Goal: Task Accomplishment & Management: Manage account settings

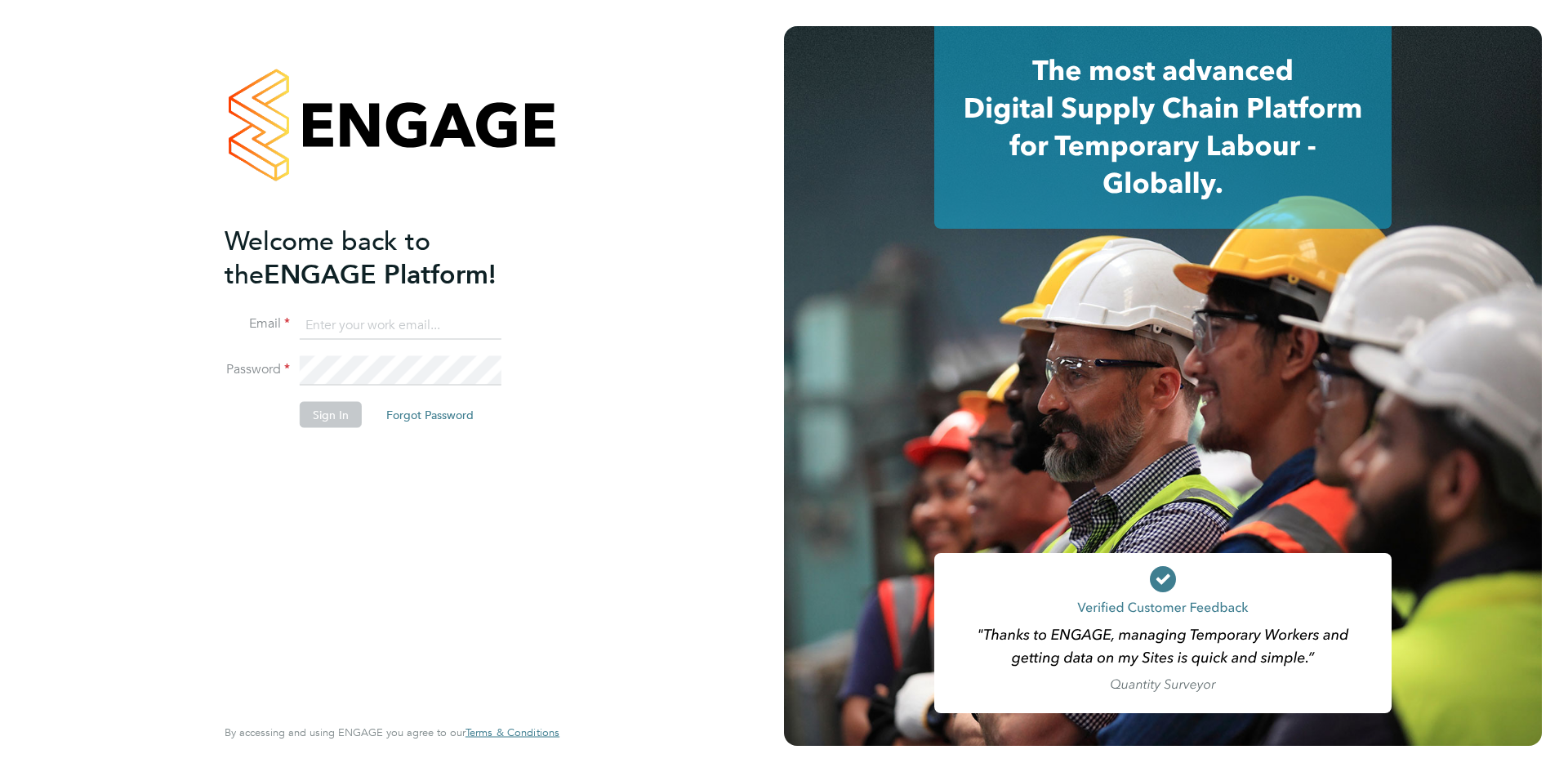
type input "[PERSON_NAME][EMAIL_ADDRESS][PERSON_NAME][DOMAIN_NAME]"
click at [316, 428] on li "Sign In Forgot Password" at bounding box center [384, 422] width 319 height 43
click at [320, 414] on button "Sign In" at bounding box center [331, 414] width 62 height 27
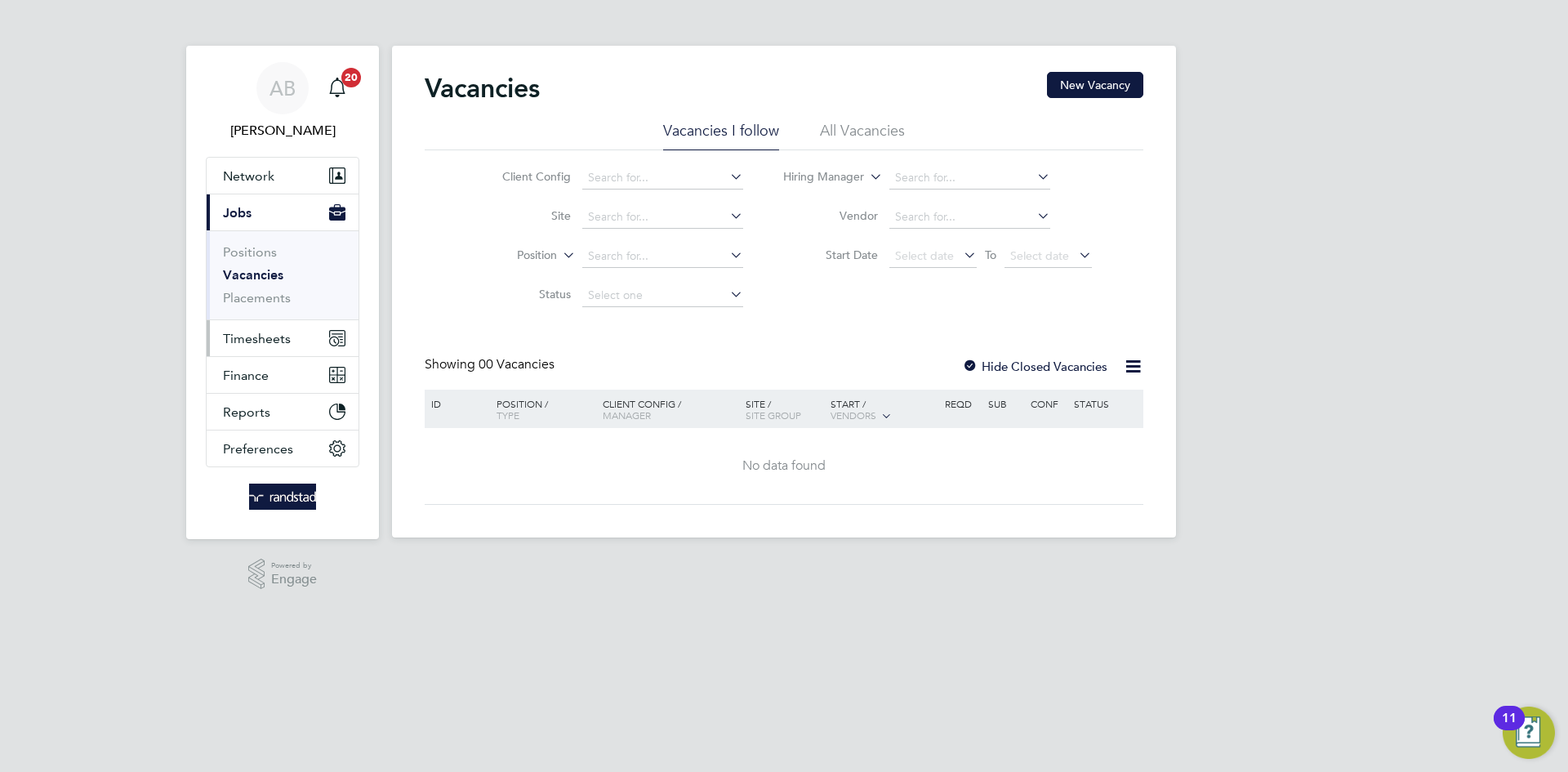
click at [284, 347] on button "Timesheets" at bounding box center [282, 338] width 152 height 36
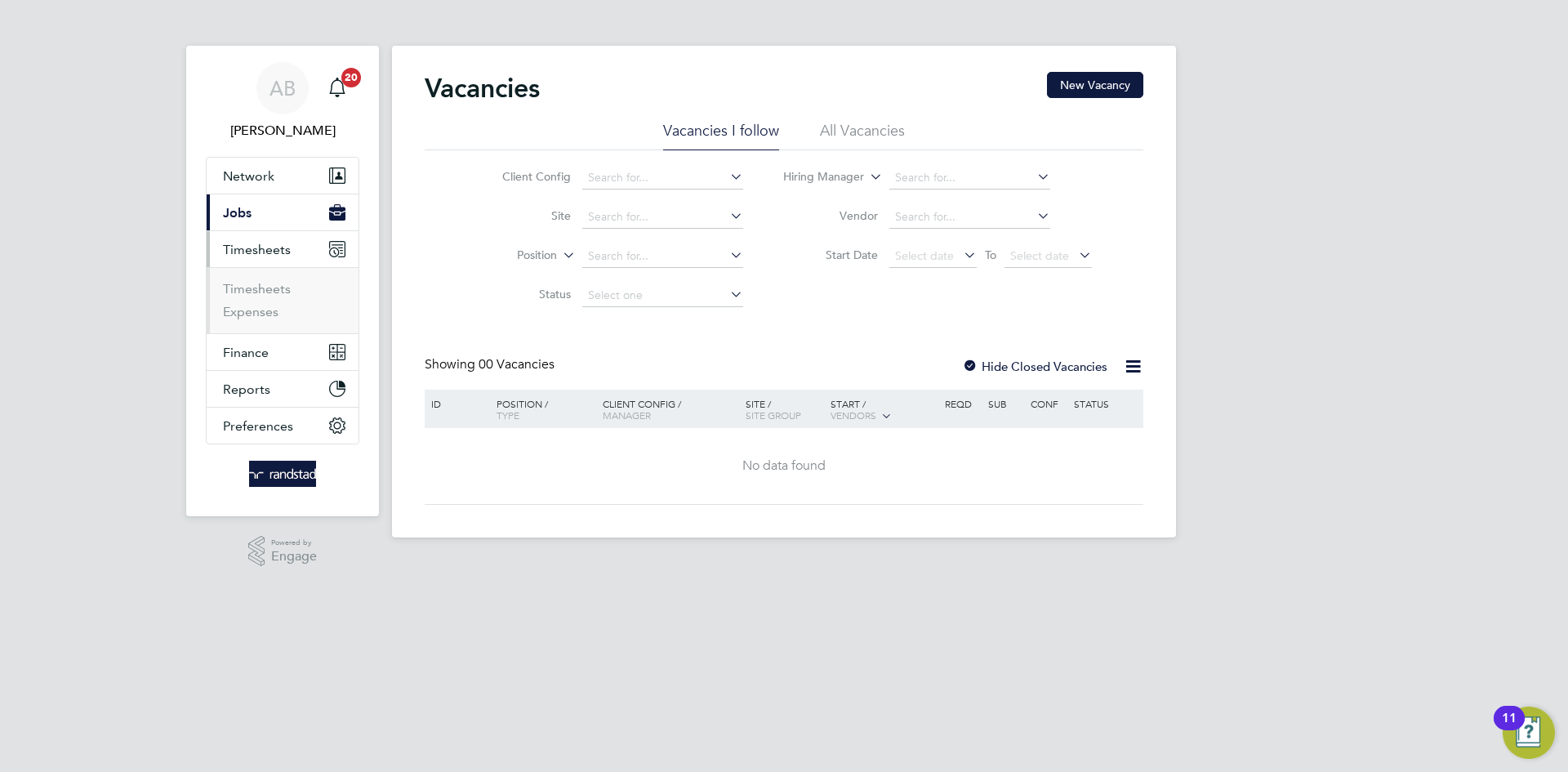
click at [263, 300] on li "Timesheets" at bounding box center [283, 292] width 122 height 23
click at [258, 294] on link "Timesheets" at bounding box center [256, 289] width 68 height 15
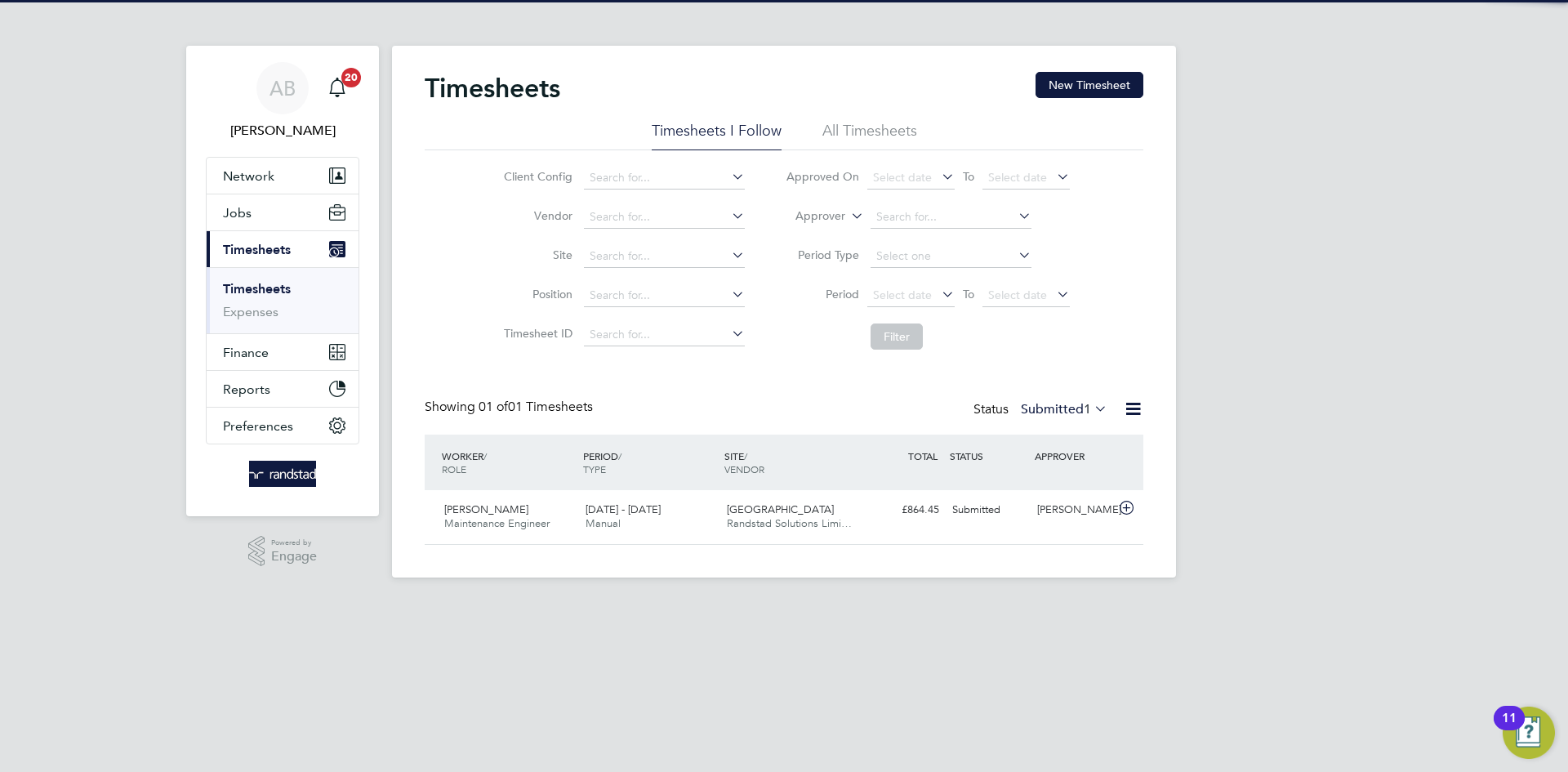
scroll to position [42, 142]
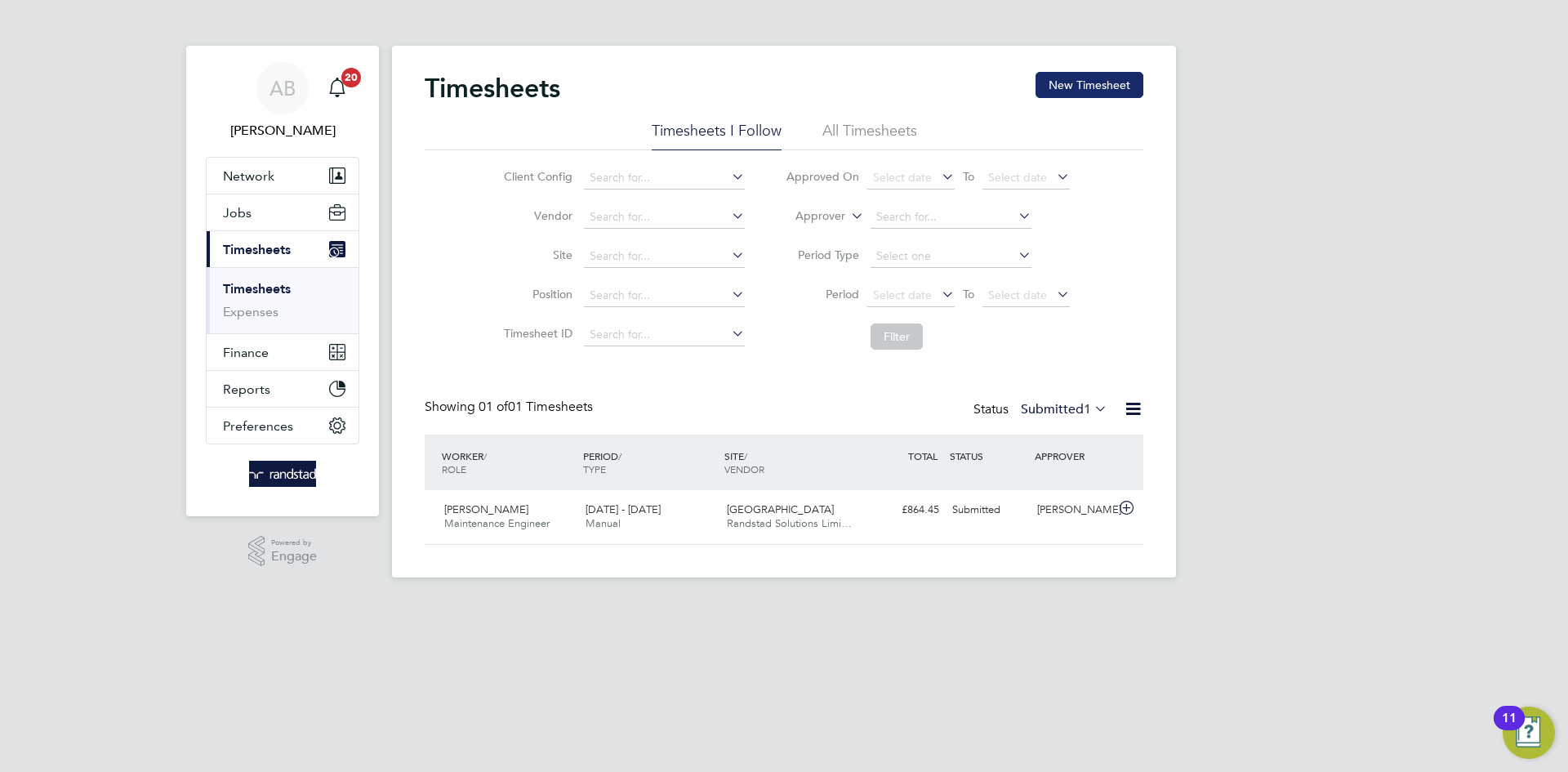
click at [1076, 83] on button "New Timesheet" at bounding box center [1089, 85] width 108 height 27
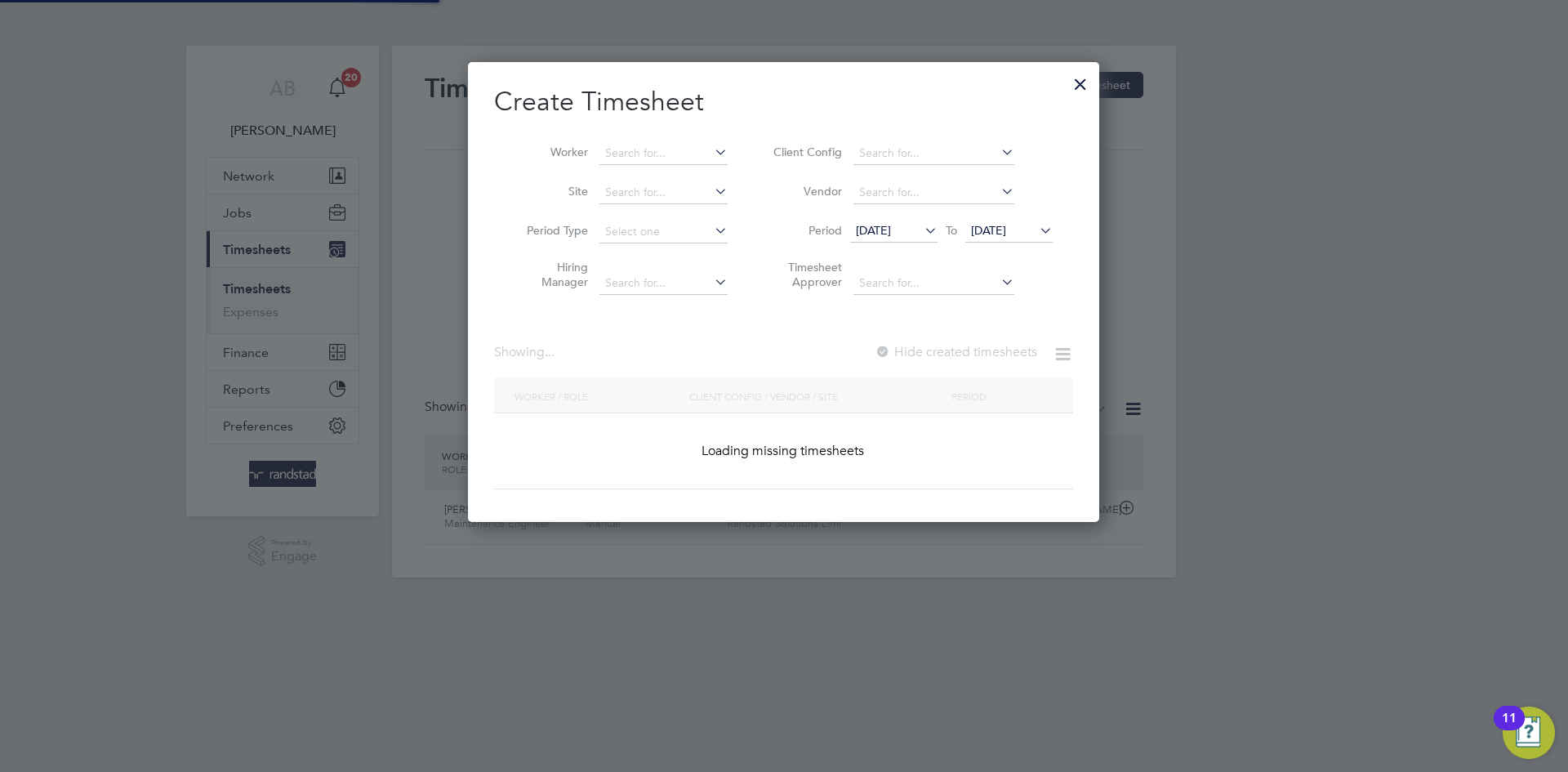
scroll to position [461, 632]
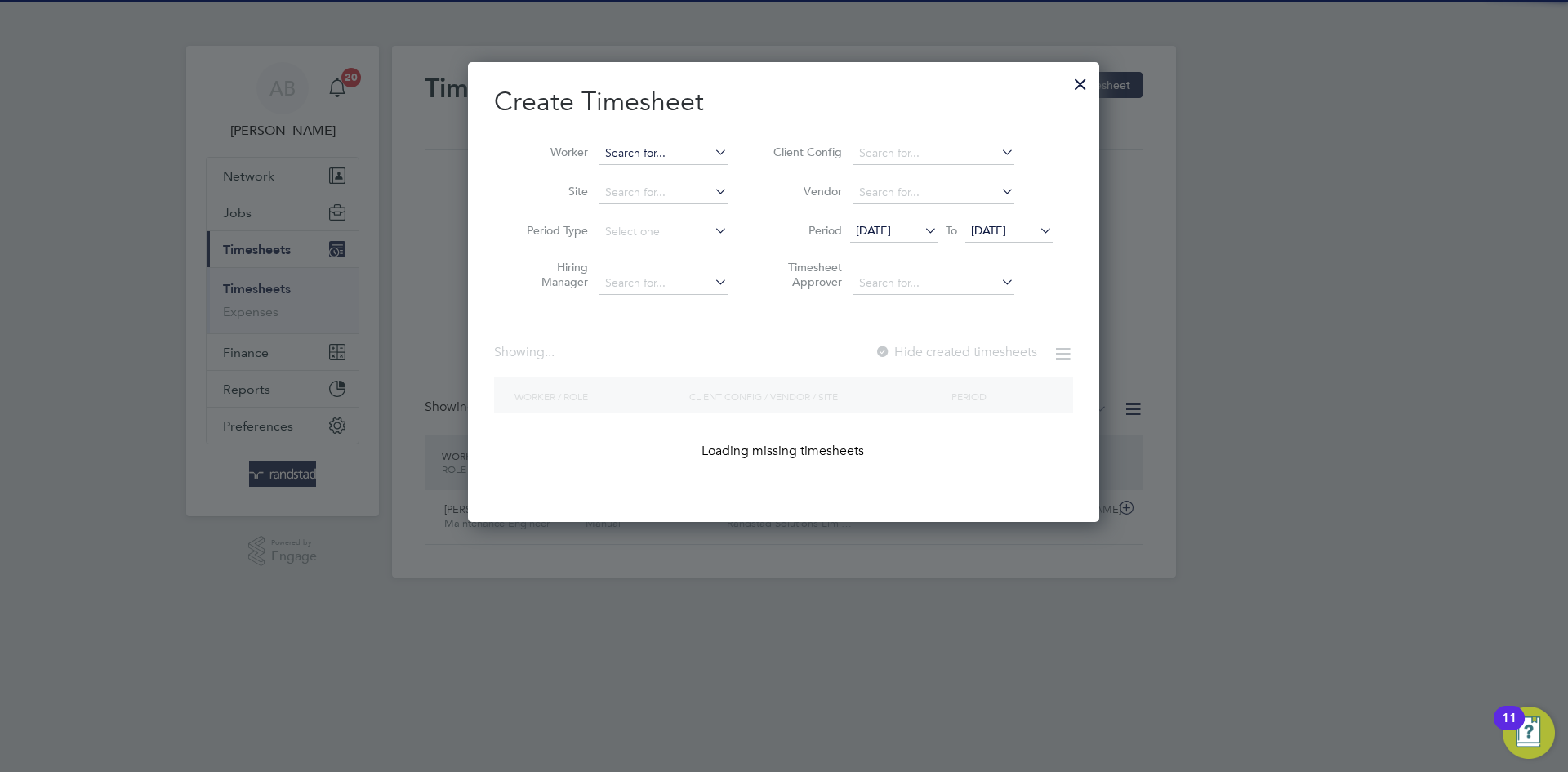
click at [647, 147] on input at bounding box center [664, 153] width 128 height 23
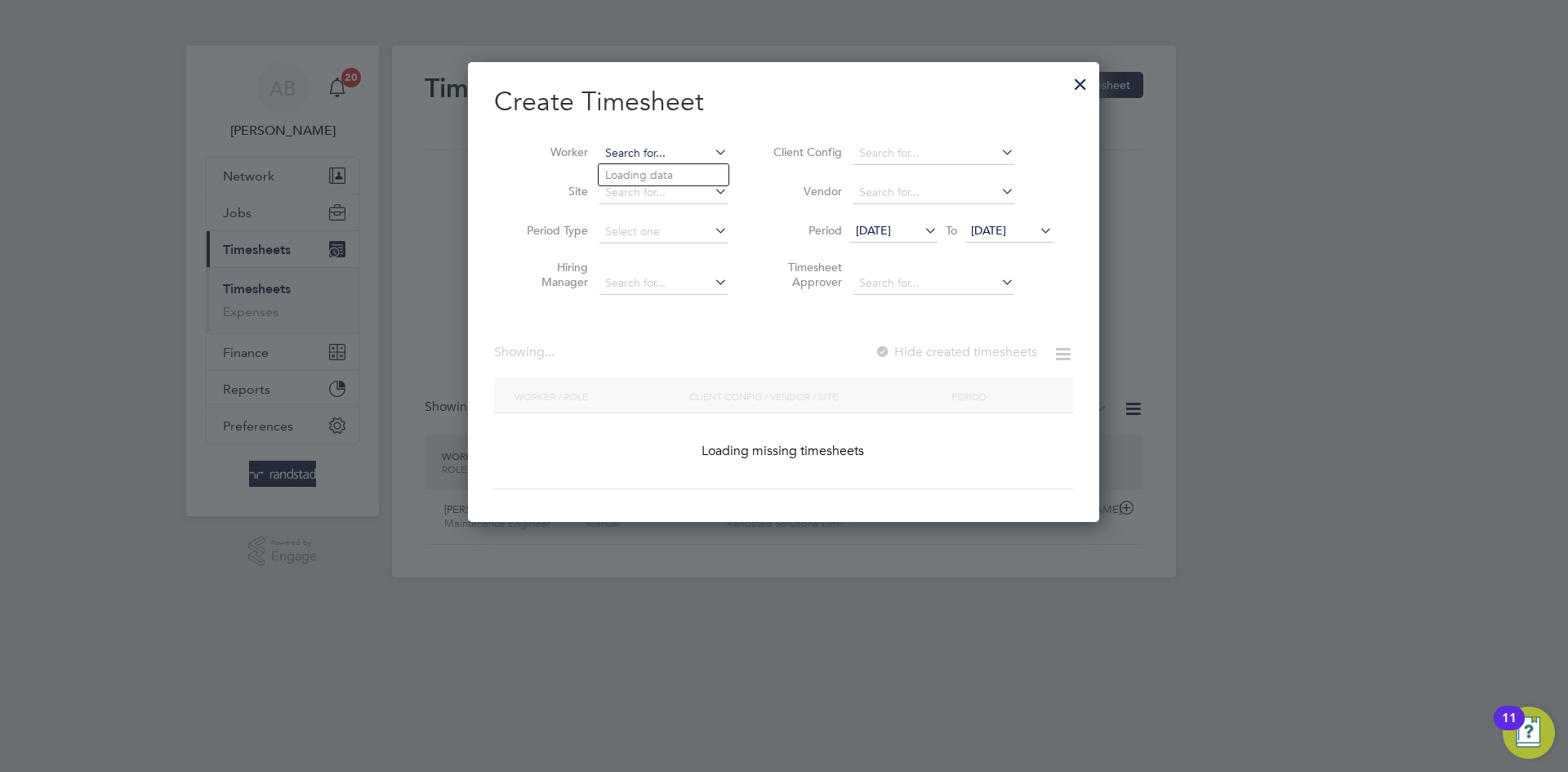
scroll to position [3348, 632]
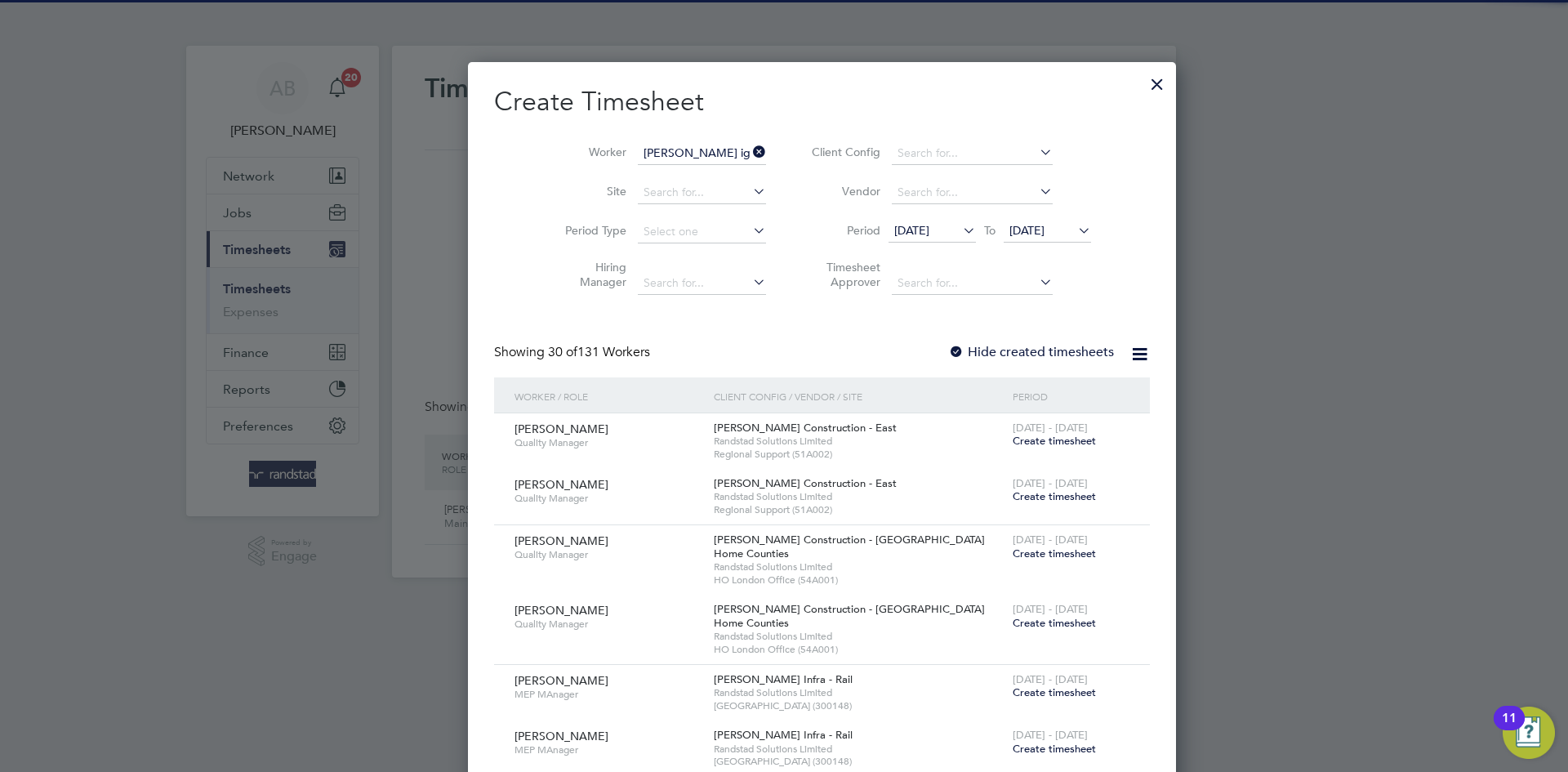
click at [662, 172] on li "[PERSON_NAME] binovia" at bounding box center [677, 176] width 158 height 22
type input "[PERSON_NAME]"
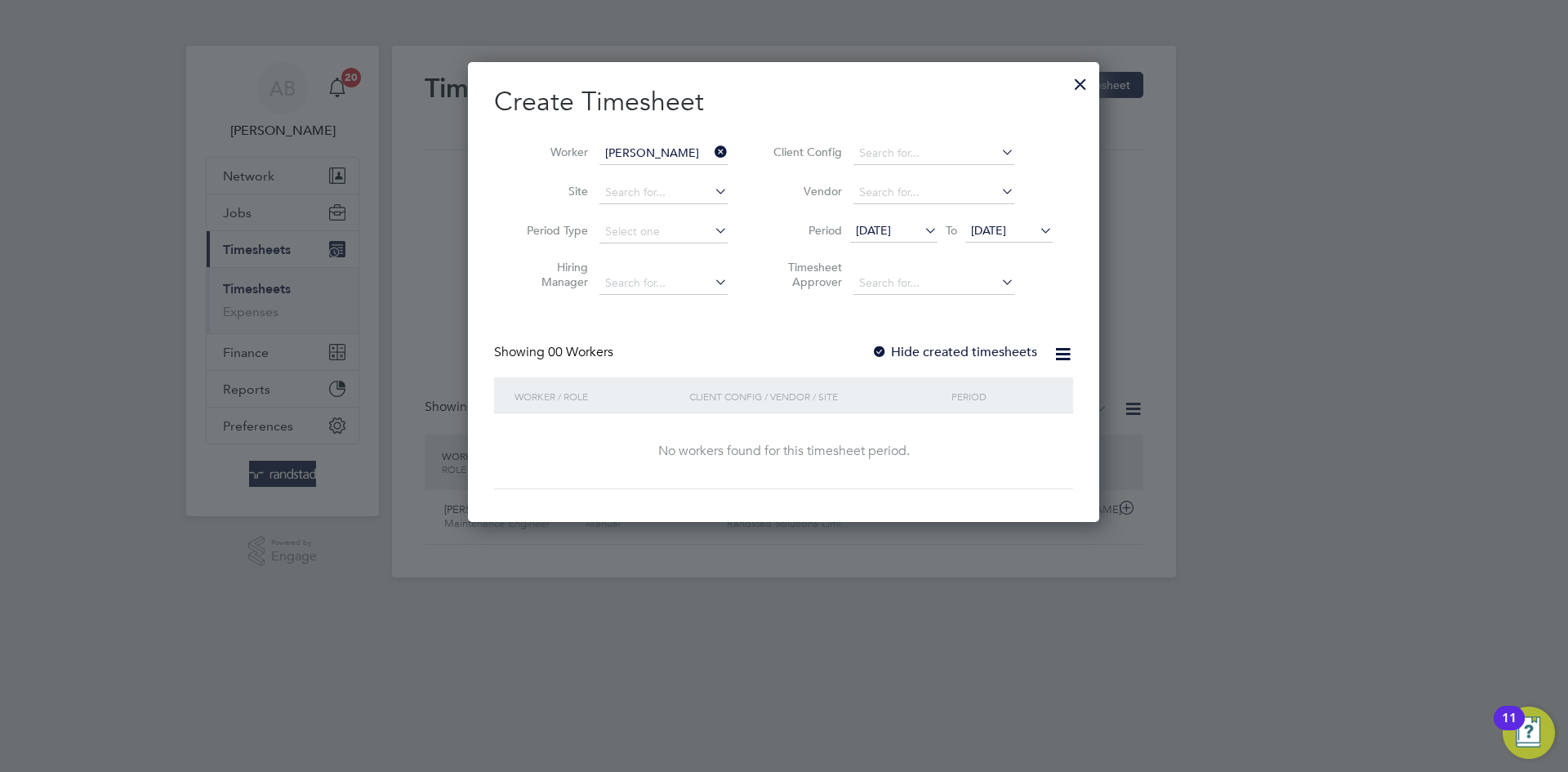
scroll to position [461, 632]
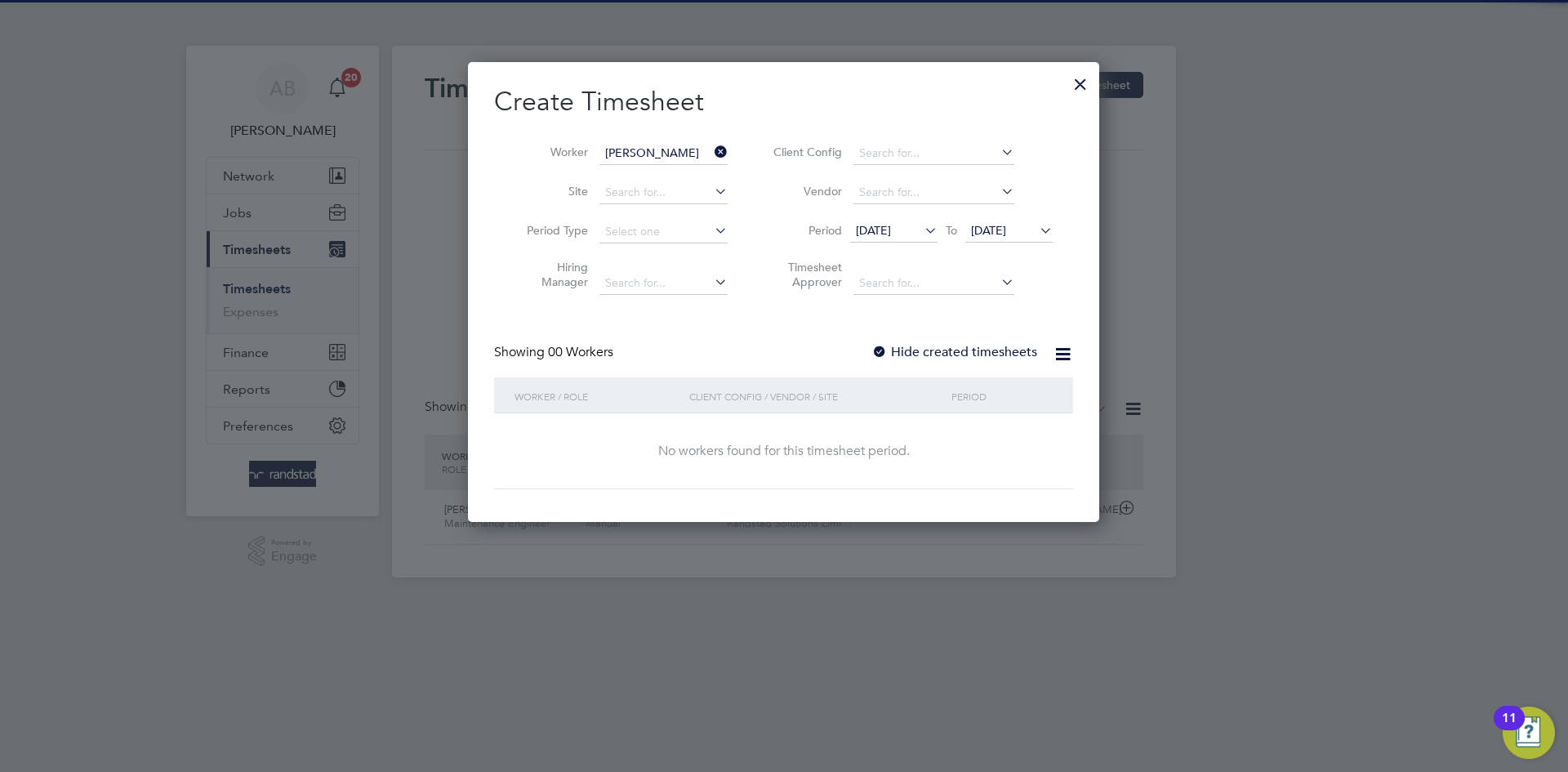
click at [888, 351] on div at bounding box center [879, 352] width 16 height 16
click at [980, 235] on span "16 Sep 2025" at bounding box center [988, 230] width 35 height 15
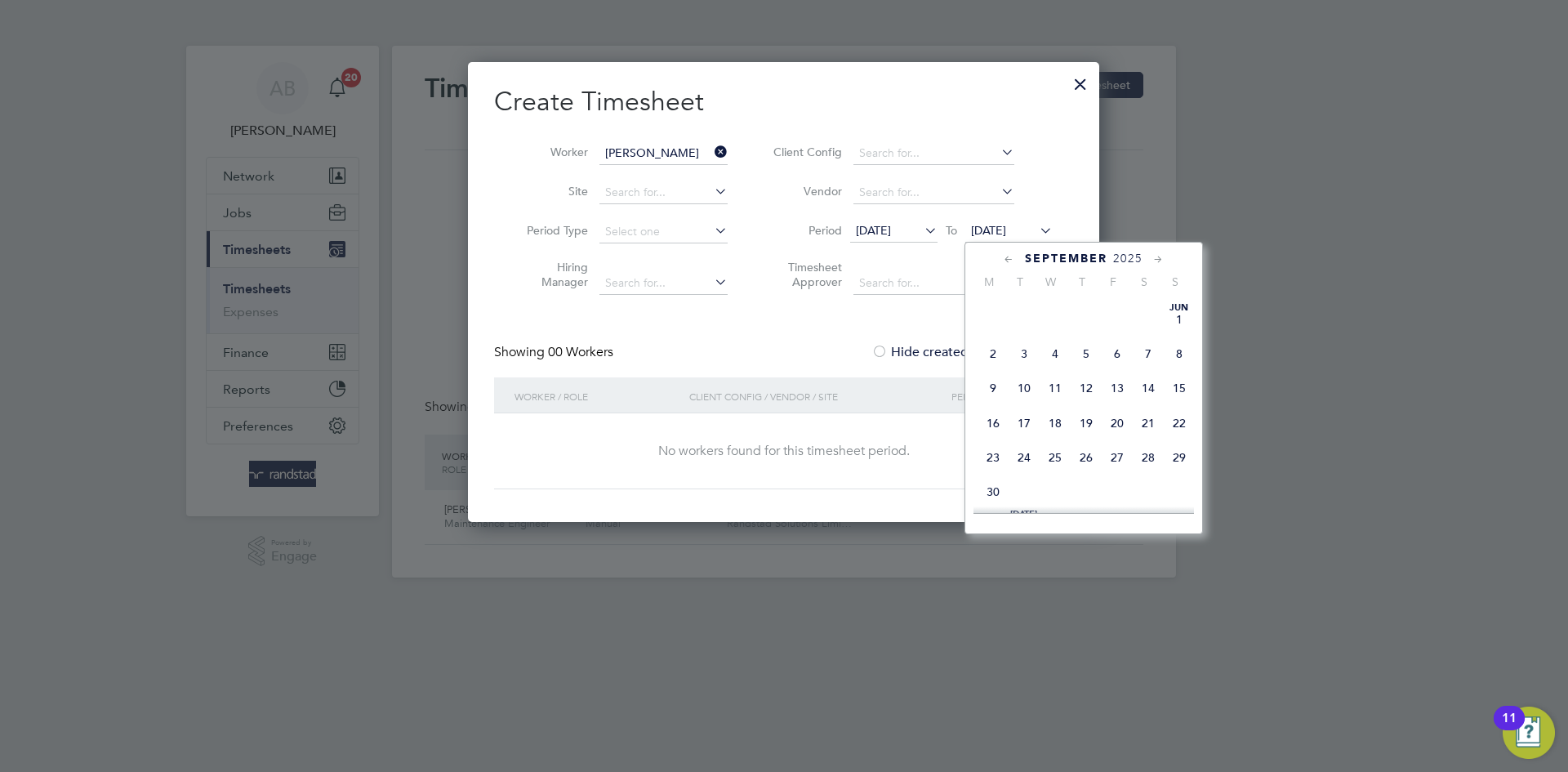
scroll to position [580, 0]
click at [1000, 445] on span "29" at bounding box center [993, 429] width 31 height 31
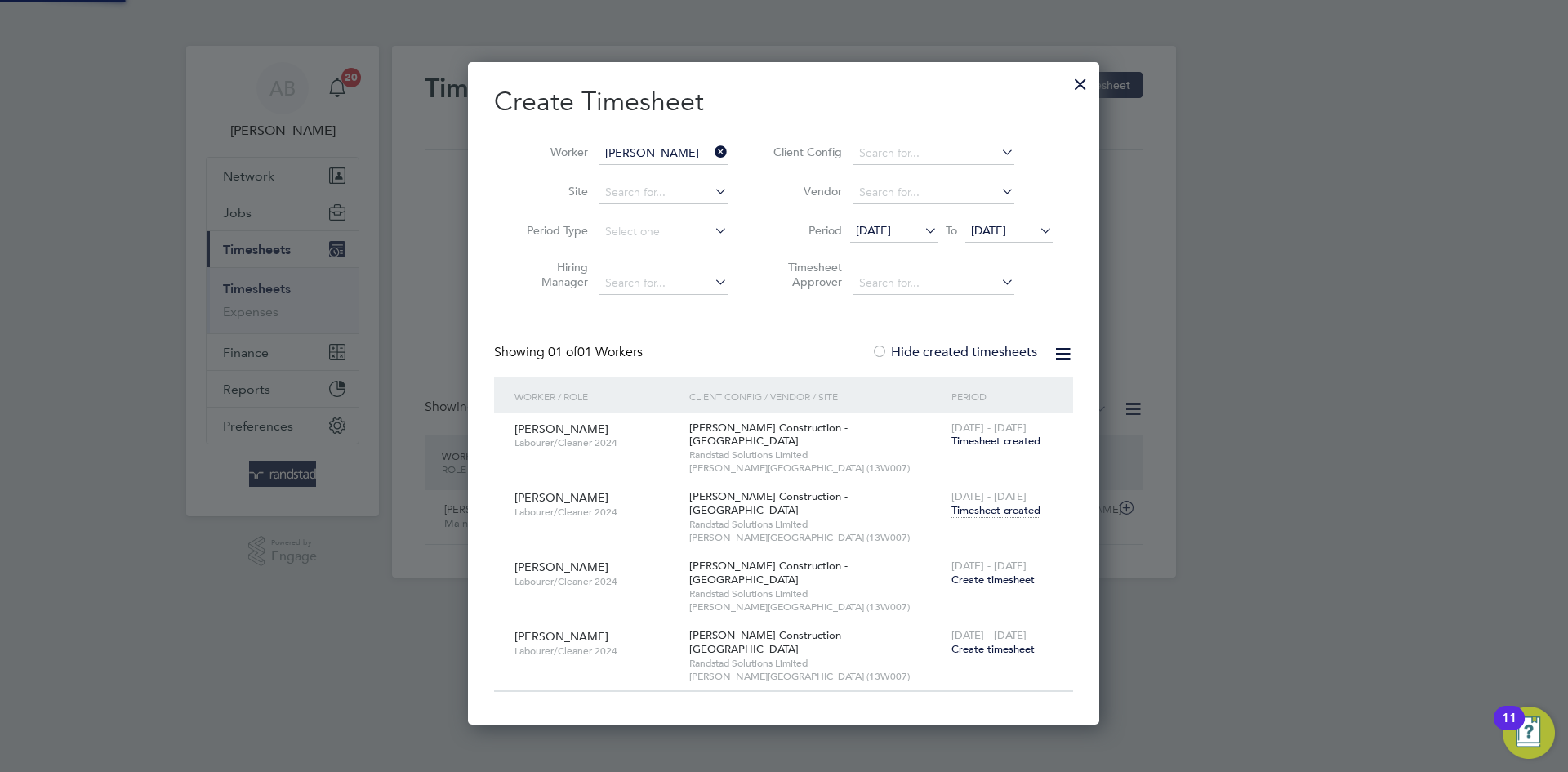
scroll to position [608, 632]
click at [875, 220] on span "09 Sep 2025" at bounding box center [894, 231] width 87 height 22
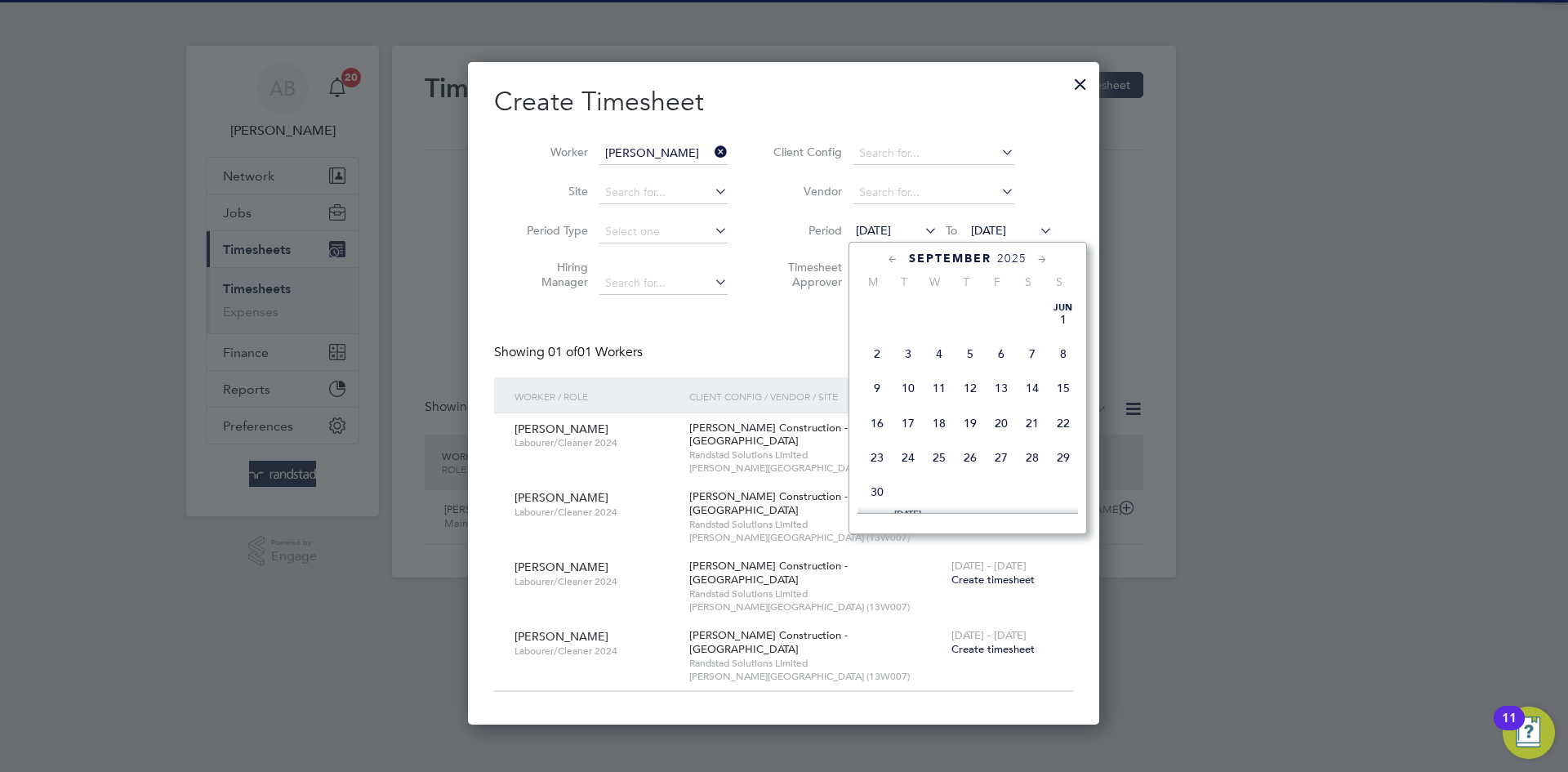
scroll to position [544, 0]
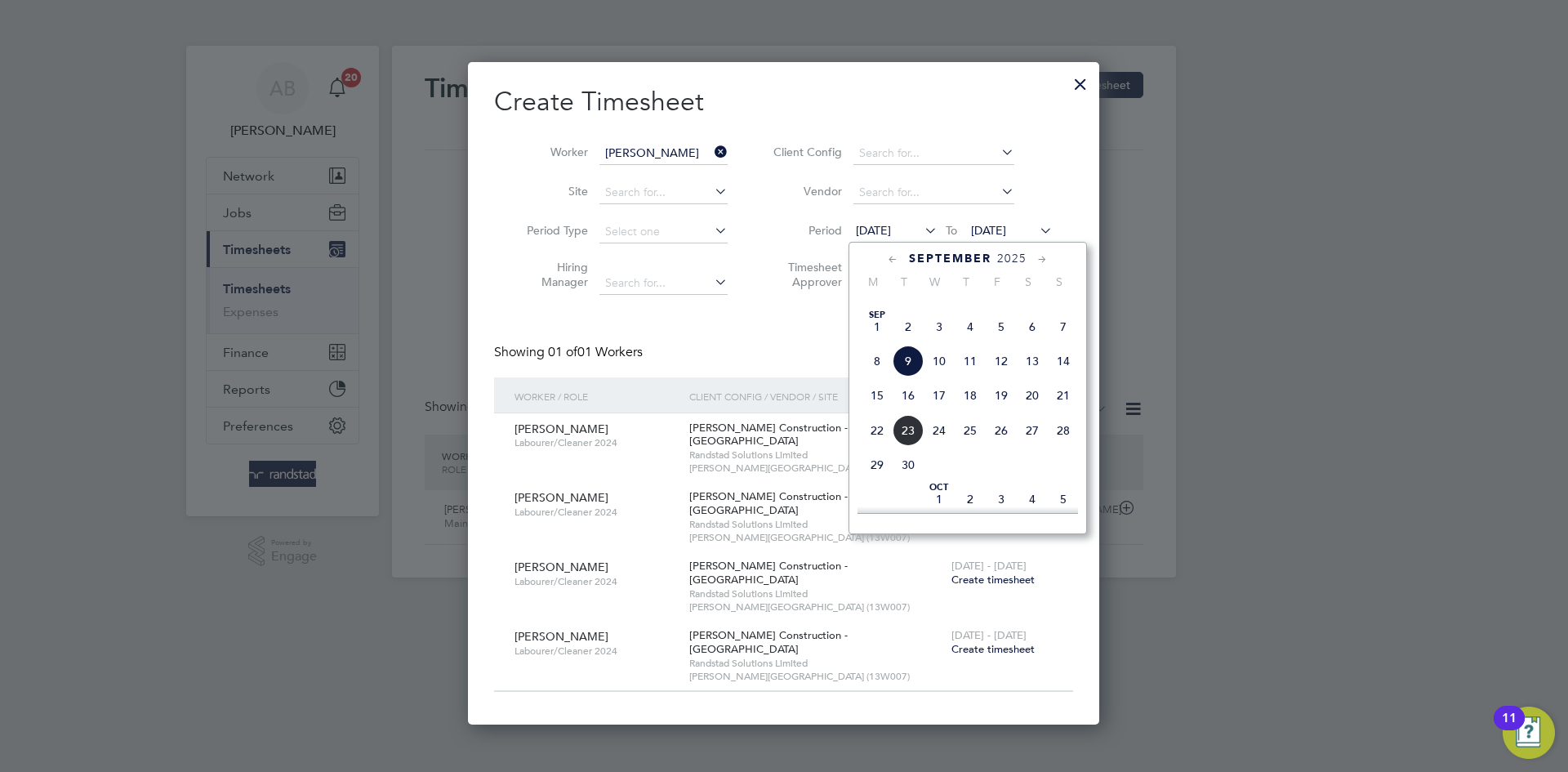
click at [879, 343] on span "Sep 1" at bounding box center [877, 326] width 31 height 31
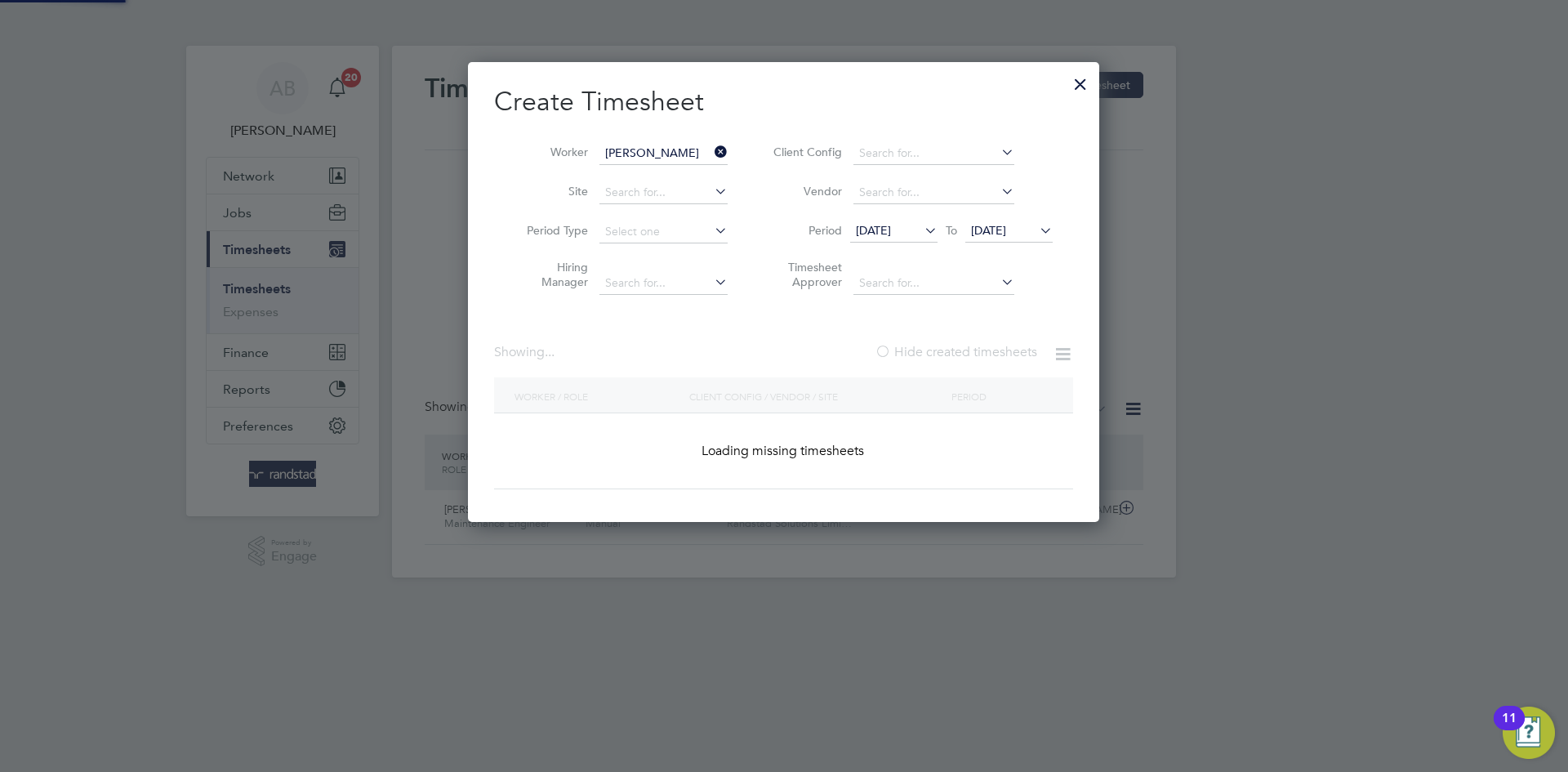
scroll to position [663, 632]
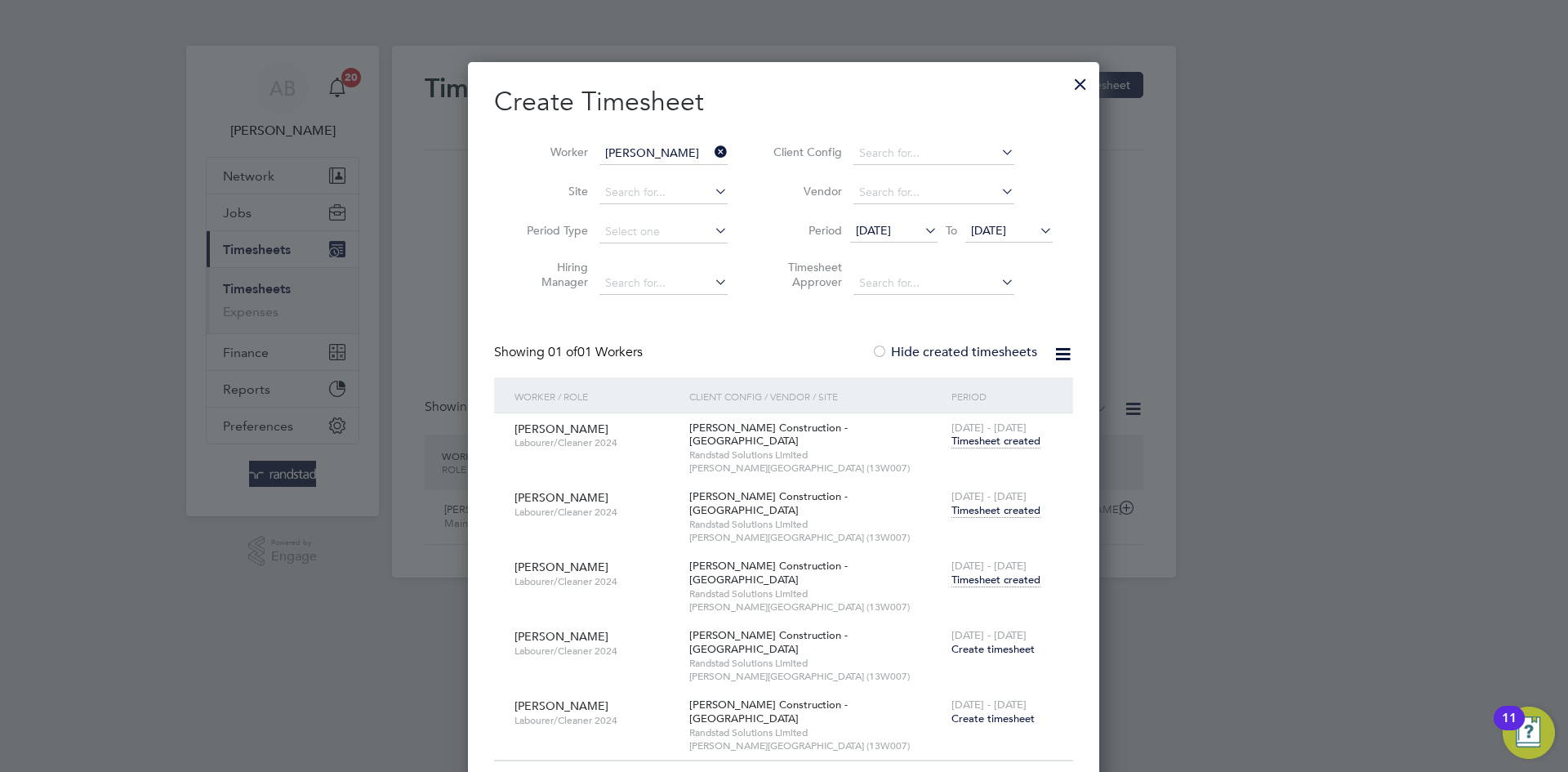
click at [1005, 559] on span "13 - 19 Sep 2025" at bounding box center [989, 566] width 75 height 14
click at [1005, 573] on span "Timesheet created" at bounding box center [996, 580] width 89 height 15
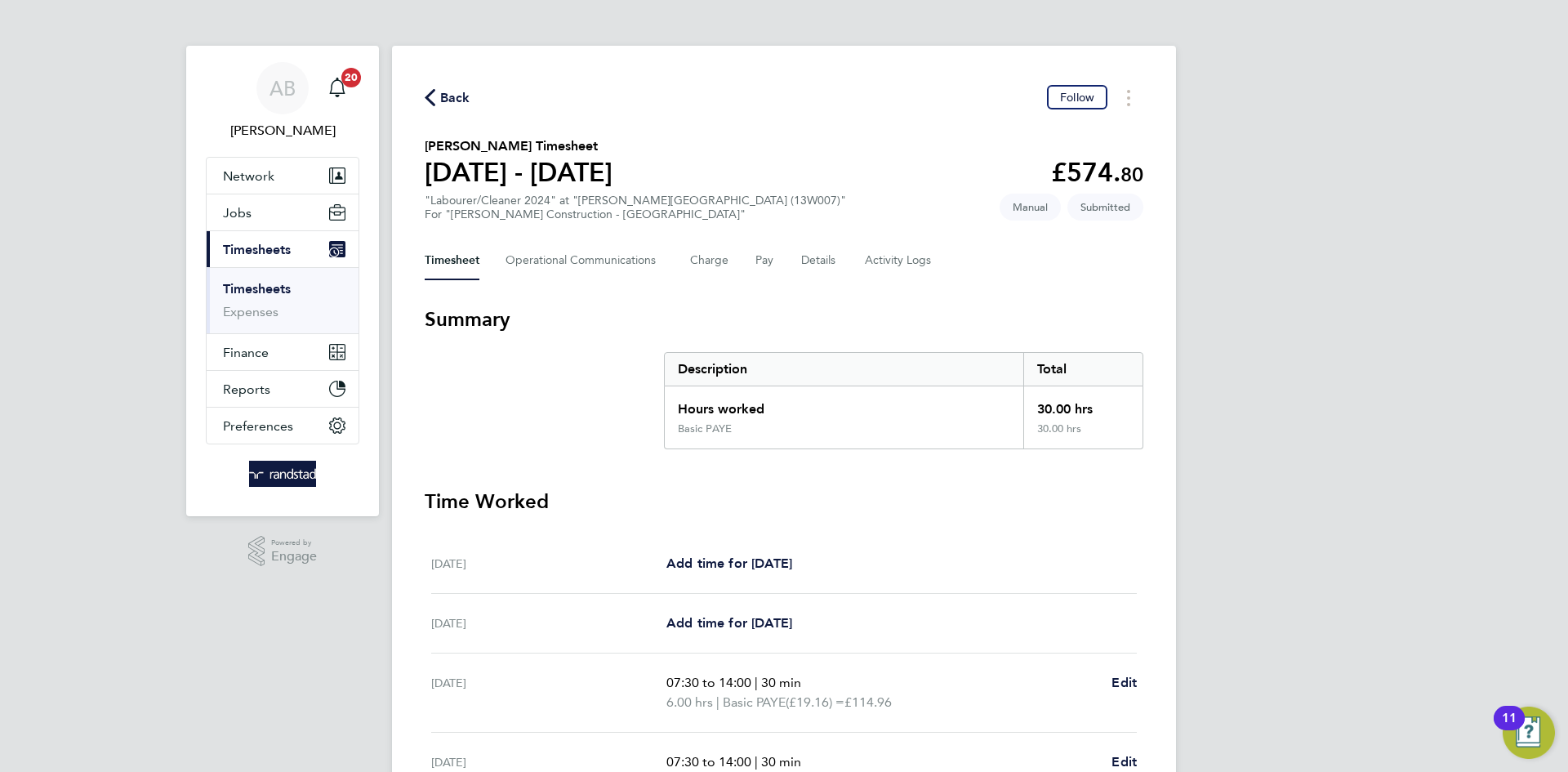
click at [835, 263] on div "Timesheet Operational Communications Charge Pay Details Activity Logs" at bounding box center [784, 260] width 718 height 39
drag, startPoint x: 835, startPoint y: 263, endPoint x: 820, endPoint y: 260, distance: 15.3
click at [832, 265] on div "Timesheet Operational Communications Charge Pay Details Activity Logs" at bounding box center [784, 260] width 718 height 39
click at [820, 260] on button "Details" at bounding box center [820, 260] width 38 height 39
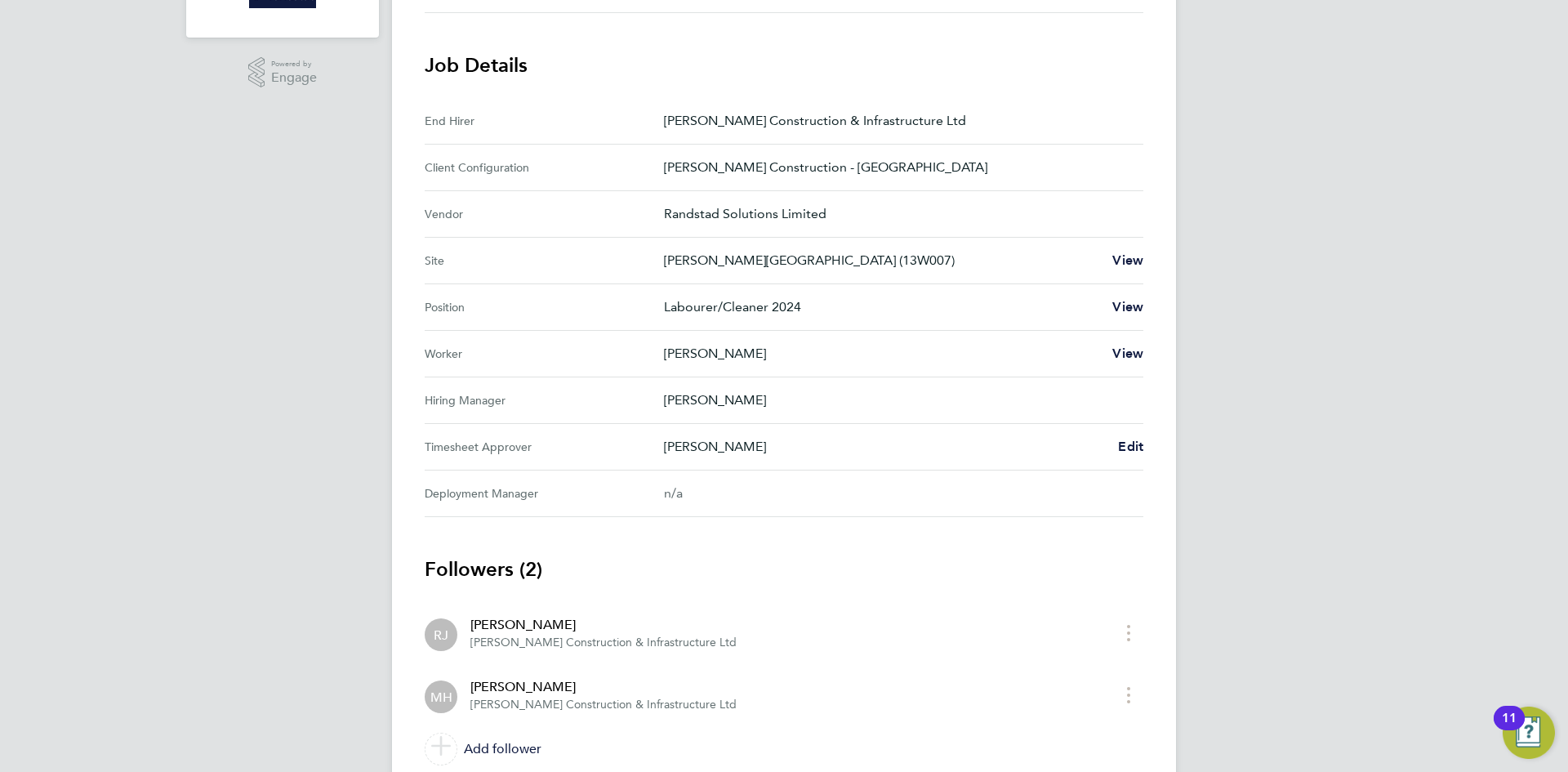
scroll to position [544, 0]
